Goal: Task Accomplishment & Management: Use online tool/utility

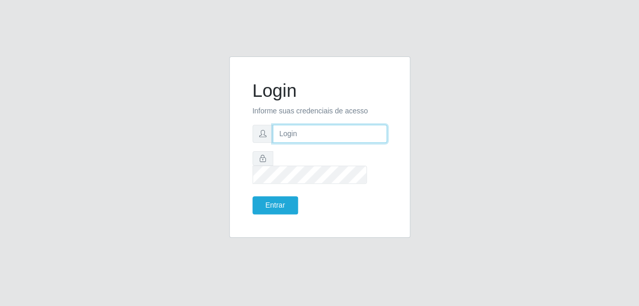
type input "gyovana@bemais"
click at [342, 141] on input "gyovana@bemais" at bounding box center [330, 134] width 114 height 18
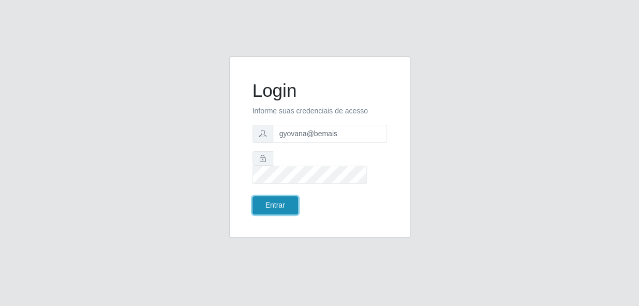
click at [284, 197] on button "Entrar" at bounding box center [275, 205] width 46 height 18
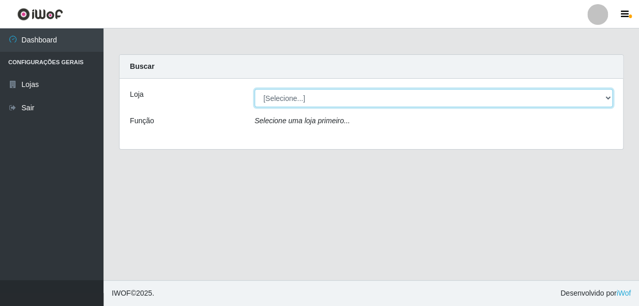
click at [307, 97] on select "[Selecione...] [PERSON_NAME]" at bounding box center [433, 98] width 358 height 18
select select "230"
click at [254, 89] on select "[Selecione...] [PERSON_NAME]" at bounding box center [433, 98] width 358 height 18
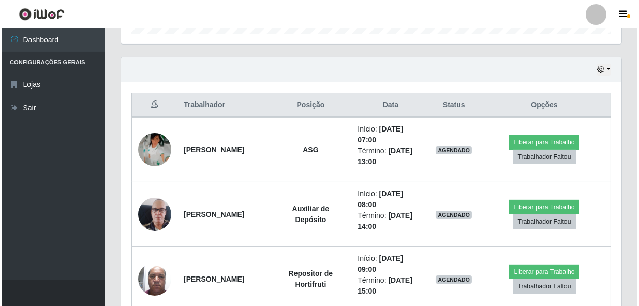
scroll to position [423, 0]
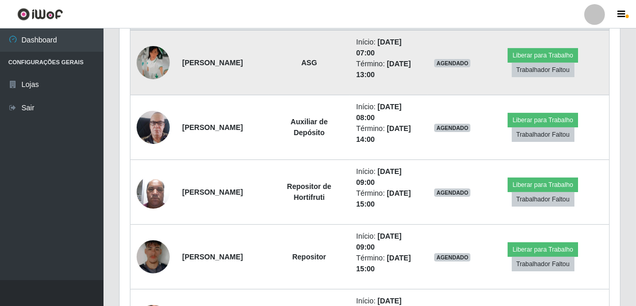
click at [146, 59] on img at bounding box center [153, 62] width 33 height 33
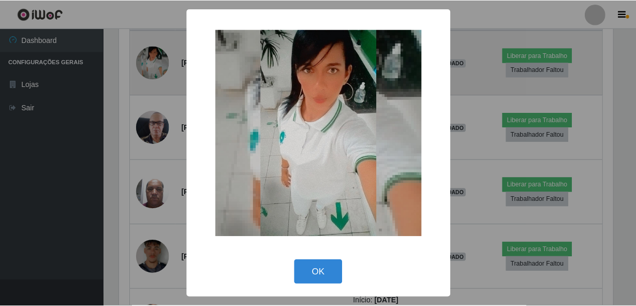
scroll to position [215, 496]
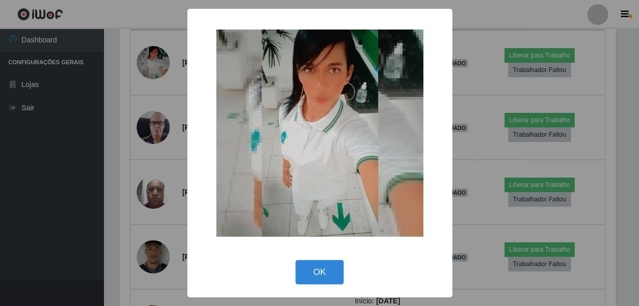
click at [147, 78] on div "× OK Cancel" at bounding box center [319, 153] width 639 height 306
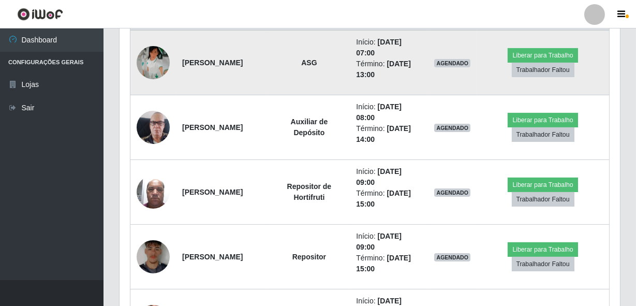
scroll to position [215, 500]
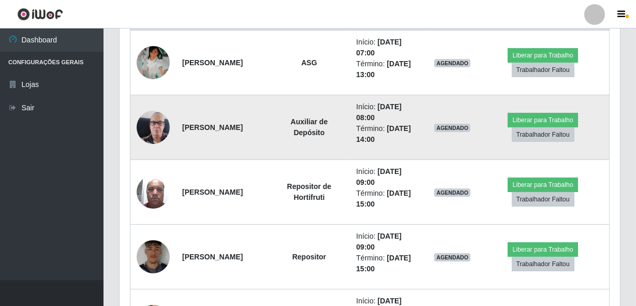
click at [170, 138] on td at bounding box center [153, 127] width 46 height 65
click at [164, 133] on img at bounding box center [153, 127] width 33 height 59
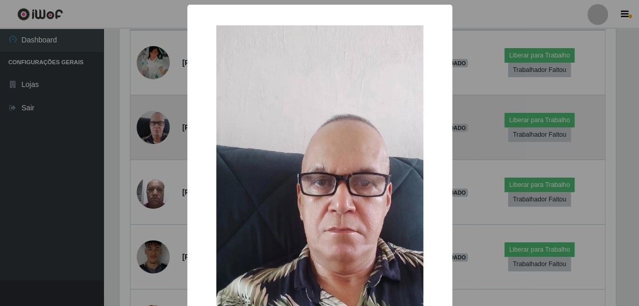
click at [164, 133] on div "× OK Cancel" at bounding box center [319, 153] width 639 height 306
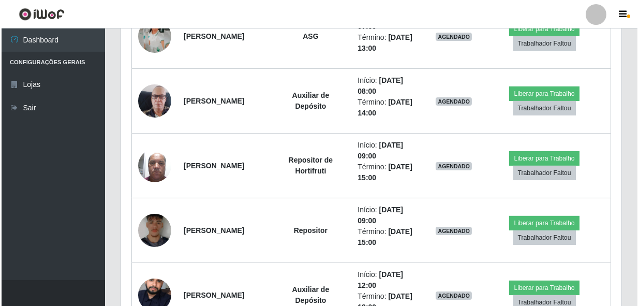
scroll to position [395, 0]
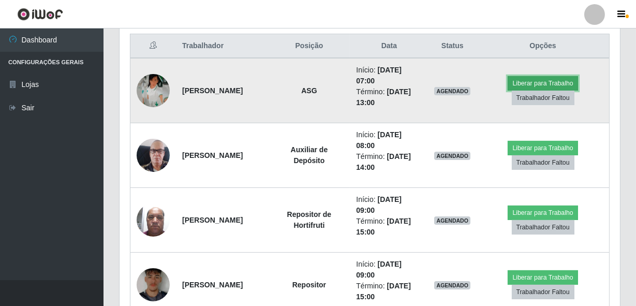
click at [538, 79] on button "Liberar para Trabalho" at bounding box center [542, 83] width 70 height 14
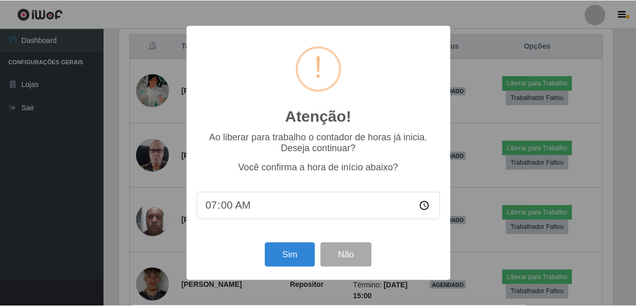
scroll to position [215, 496]
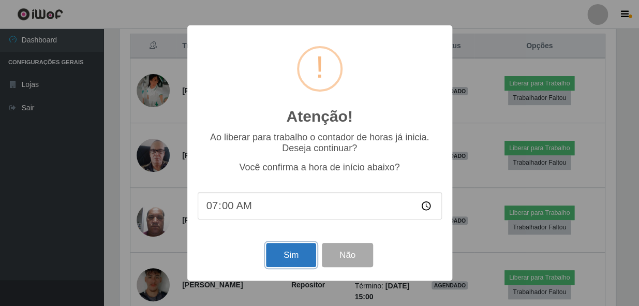
click at [289, 259] on button "Sim" at bounding box center [291, 255] width 50 height 24
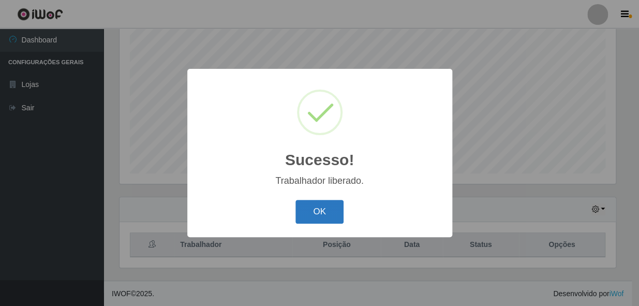
click at [316, 206] on button "OK" at bounding box center [319, 212] width 48 height 24
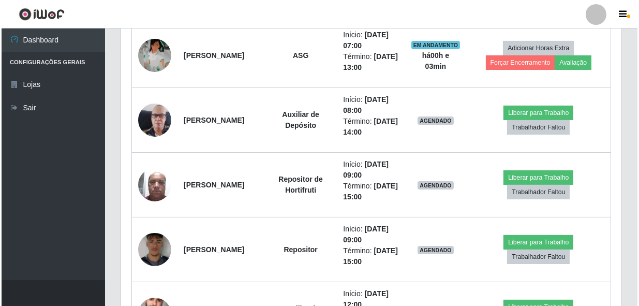
scroll to position [431, 0]
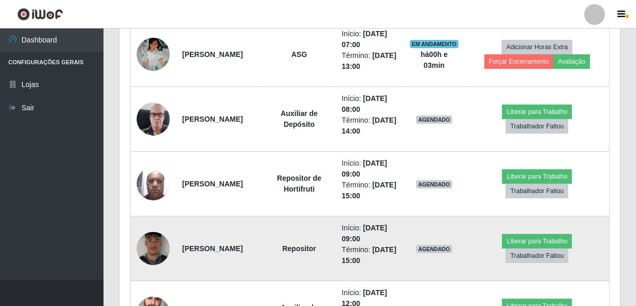
click at [157, 247] on img at bounding box center [153, 248] width 33 height 44
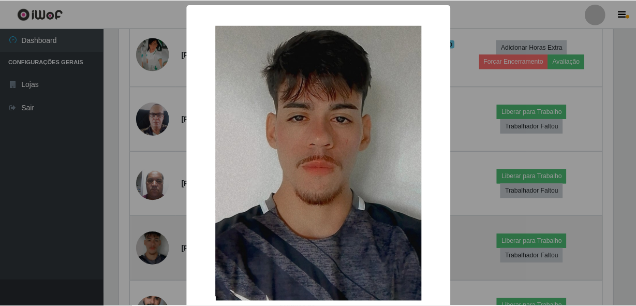
scroll to position [215, 496]
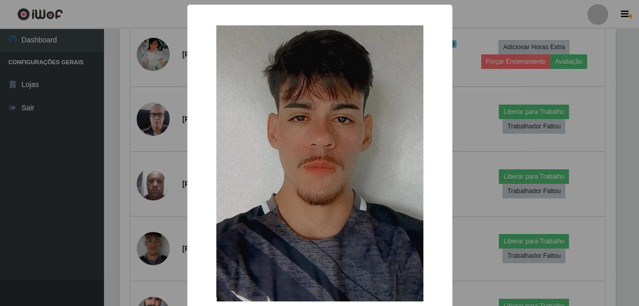
click at [158, 244] on div "× OK Cancel" at bounding box center [319, 153] width 639 height 306
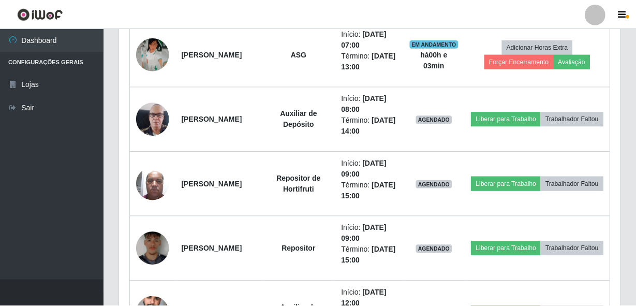
scroll to position [215, 500]
